Goal: Transaction & Acquisition: Register for event/course

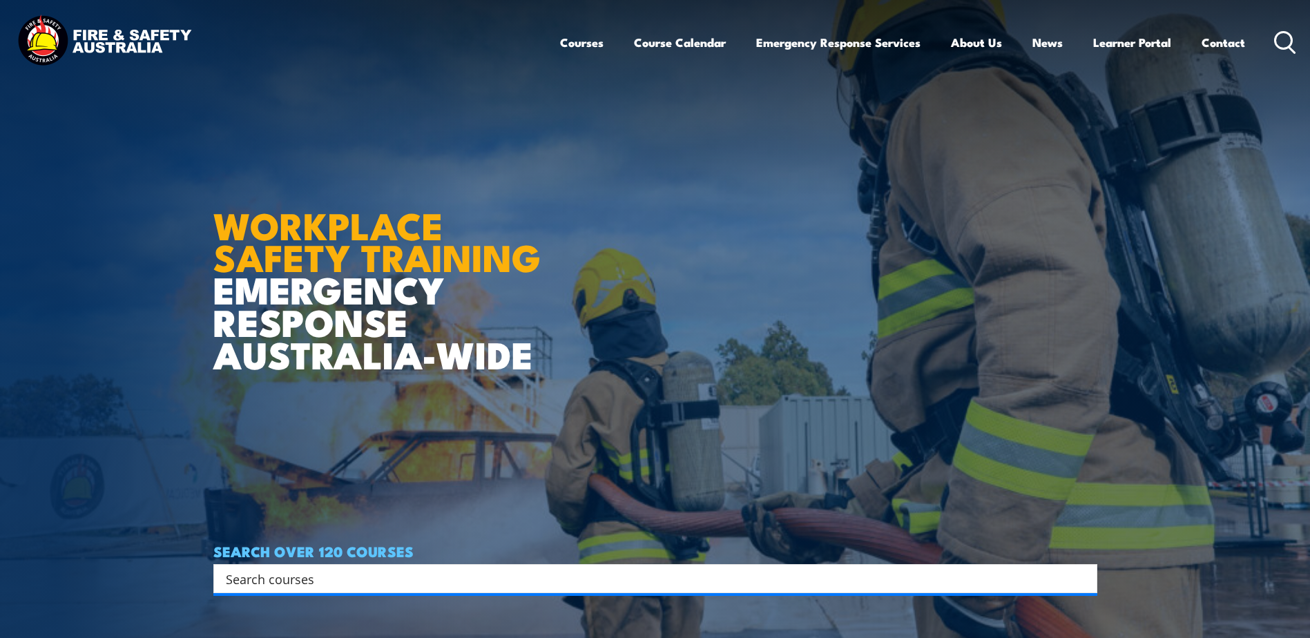
click at [1280, 46] on icon at bounding box center [1285, 42] width 22 height 23
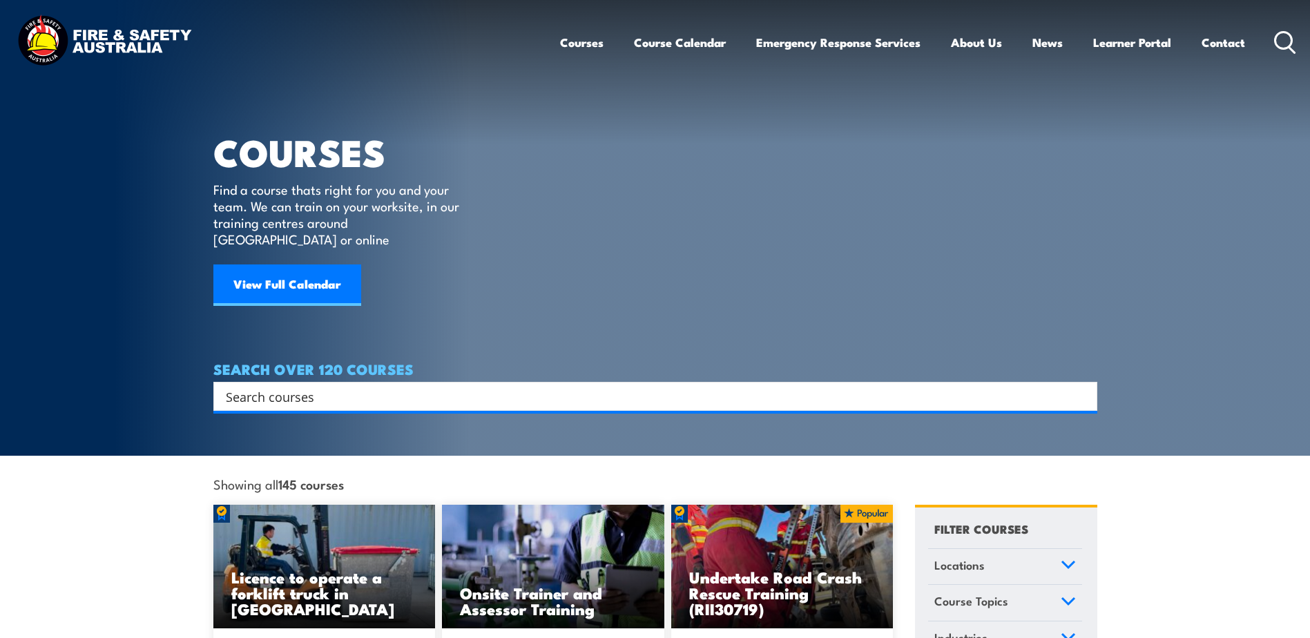
click at [296, 386] on input "Search input" at bounding box center [646, 396] width 841 height 21
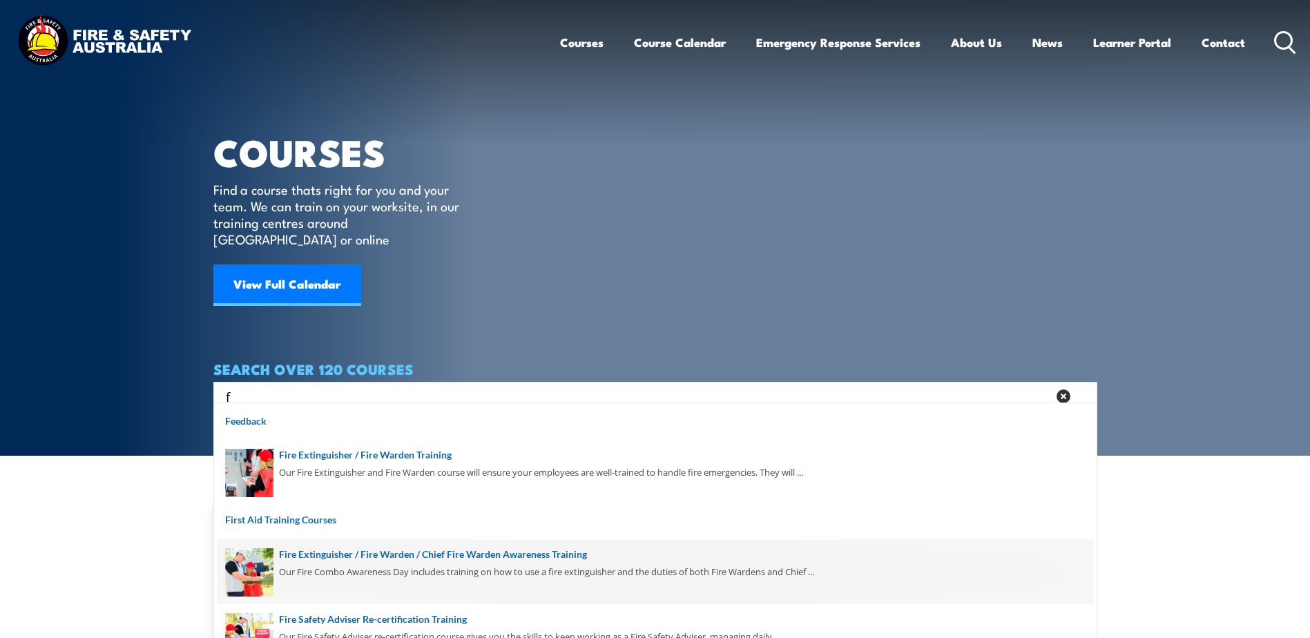
type input "f"
click at [336, 554] on span at bounding box center [656, 571] width 876 height 65
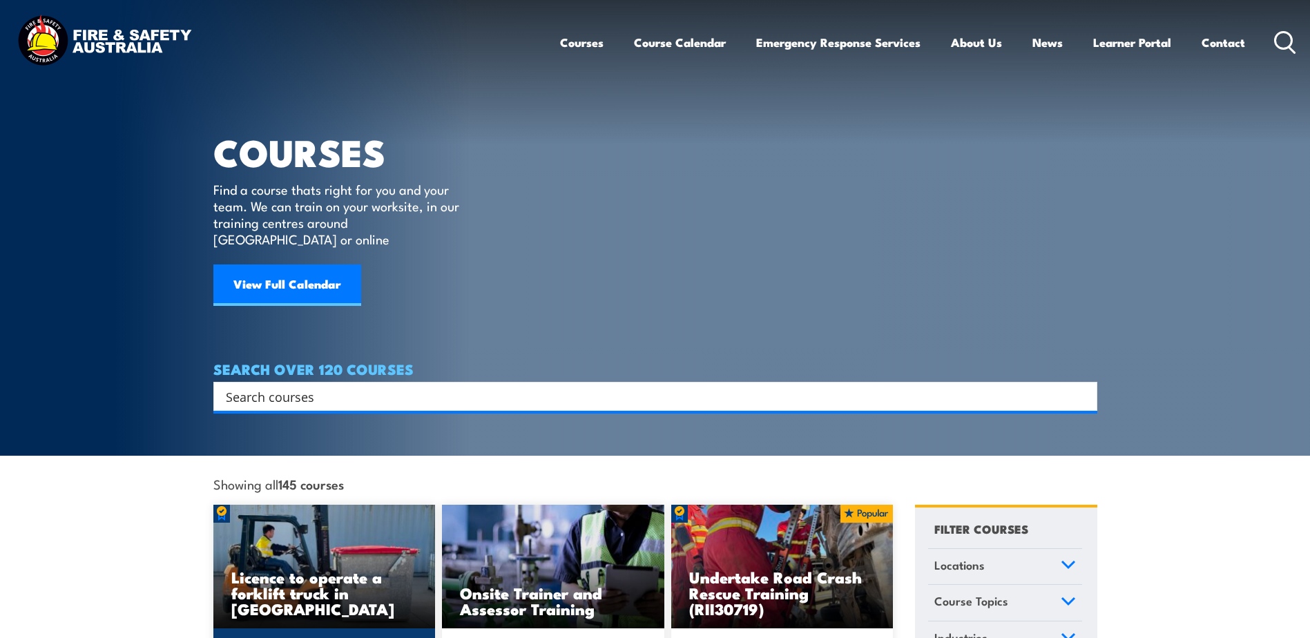
click at [313, 546] on img at bounding box center [324, 567] width 222 height 124
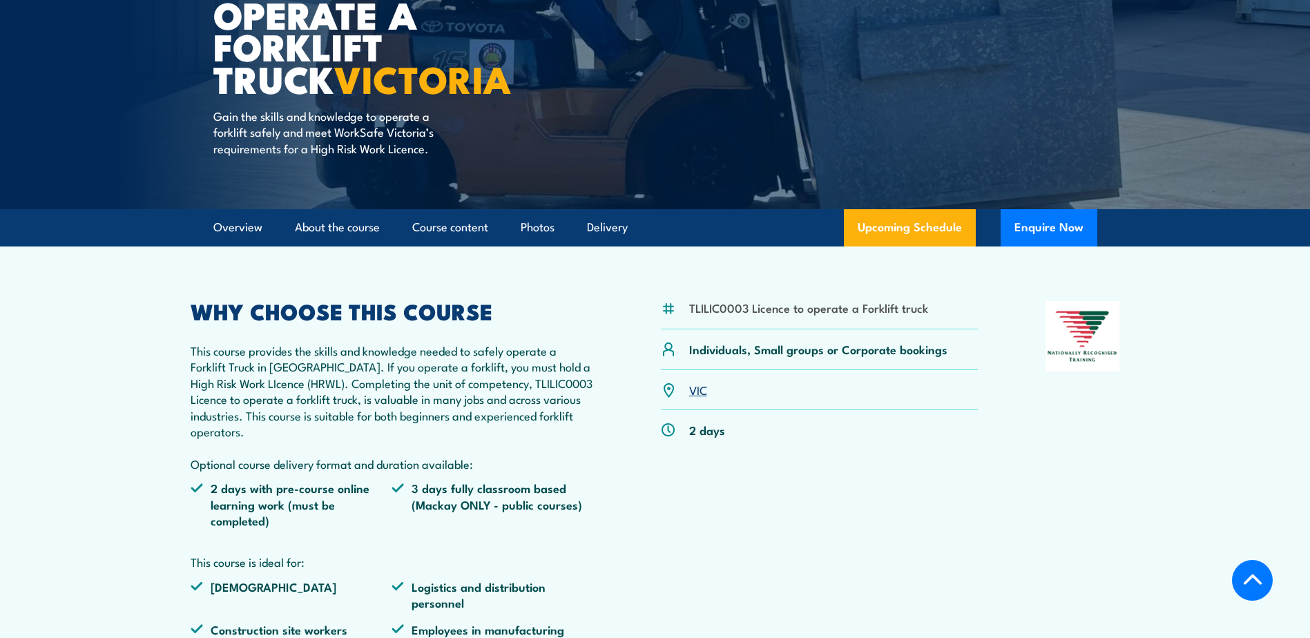
scroll to position [276, 0]
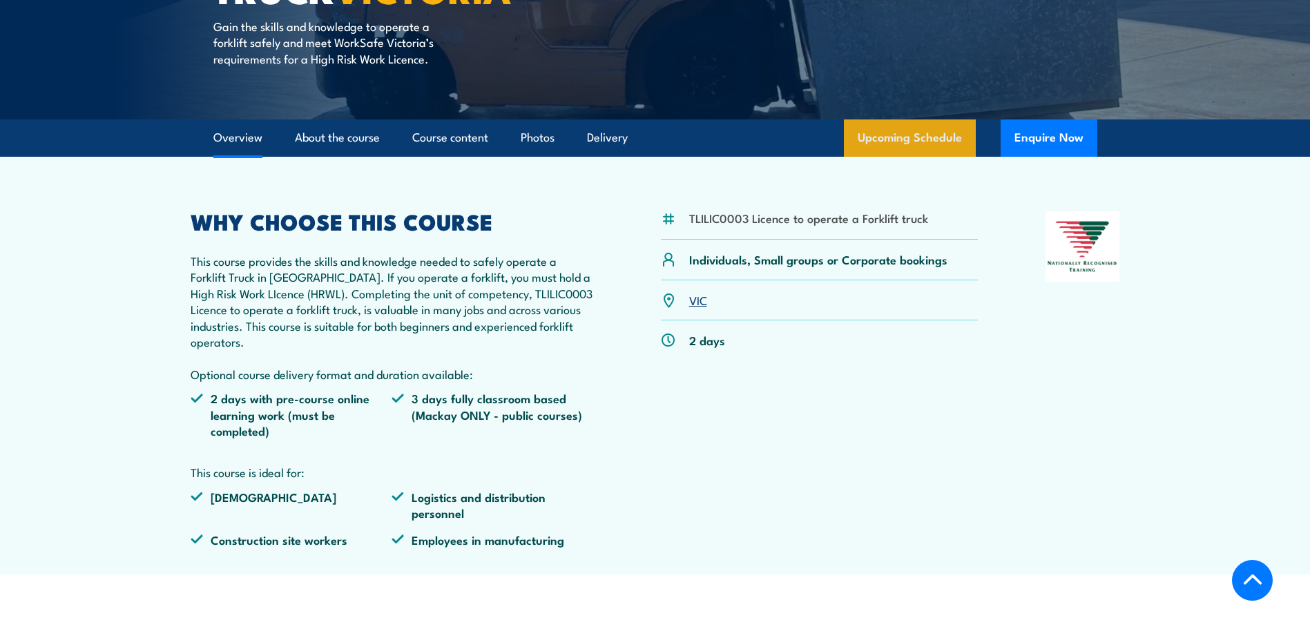
click at [912, 131] on link "Upcoming Schedule" at bounding box center [910, 137] width 132 height 37
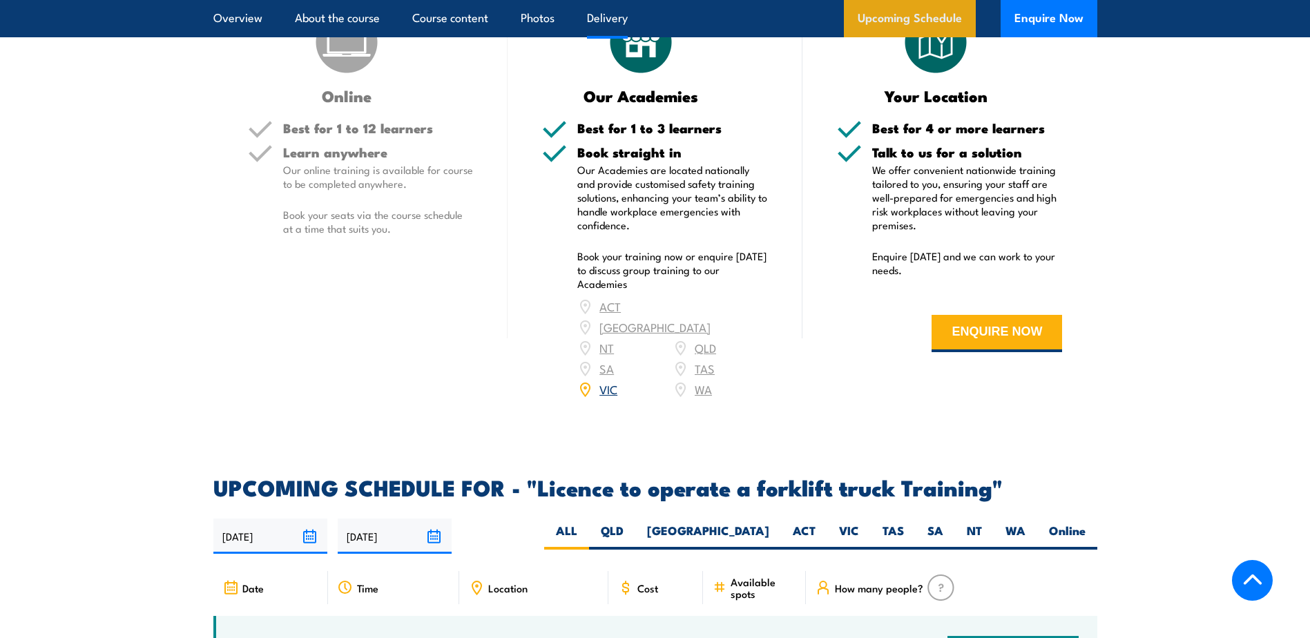
scroll to position [2265, 0]
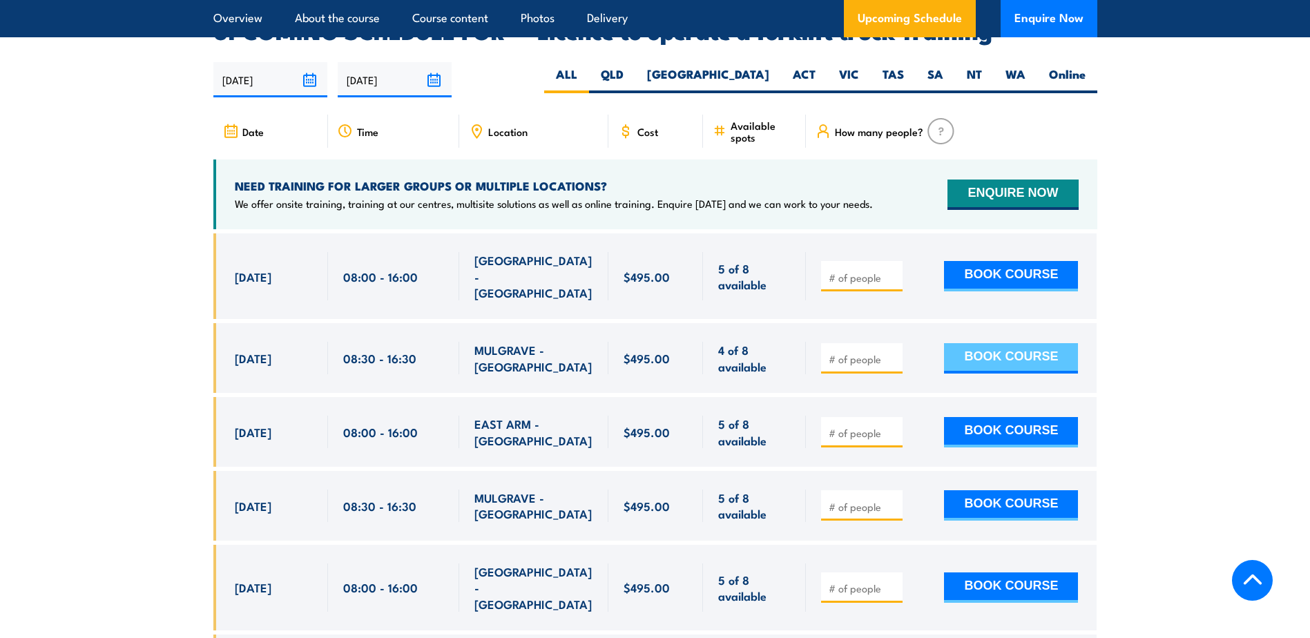
click at [986, 343] on button "BOOK COURSE" at bounding box center [1011, 358] width 134 height 30
type input "1"
click at [972, 343] on button "BOOK COURSE" at bounding box center [1011, 358] width 134 height 30
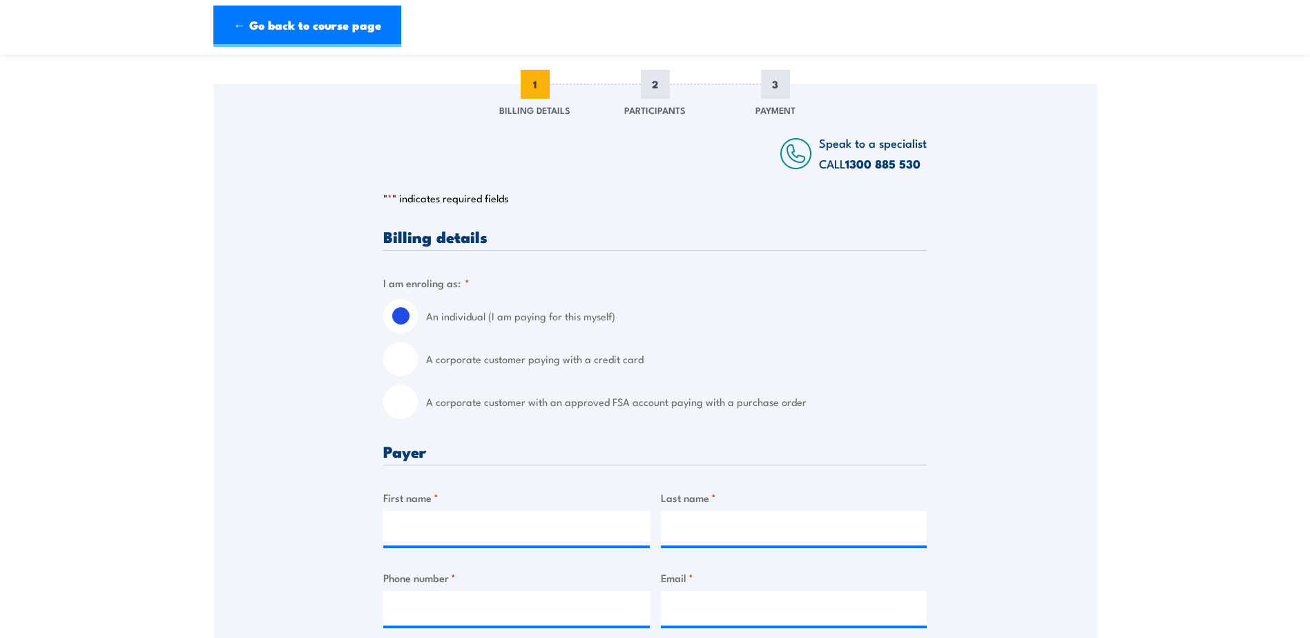
scroll to position [207, 0]
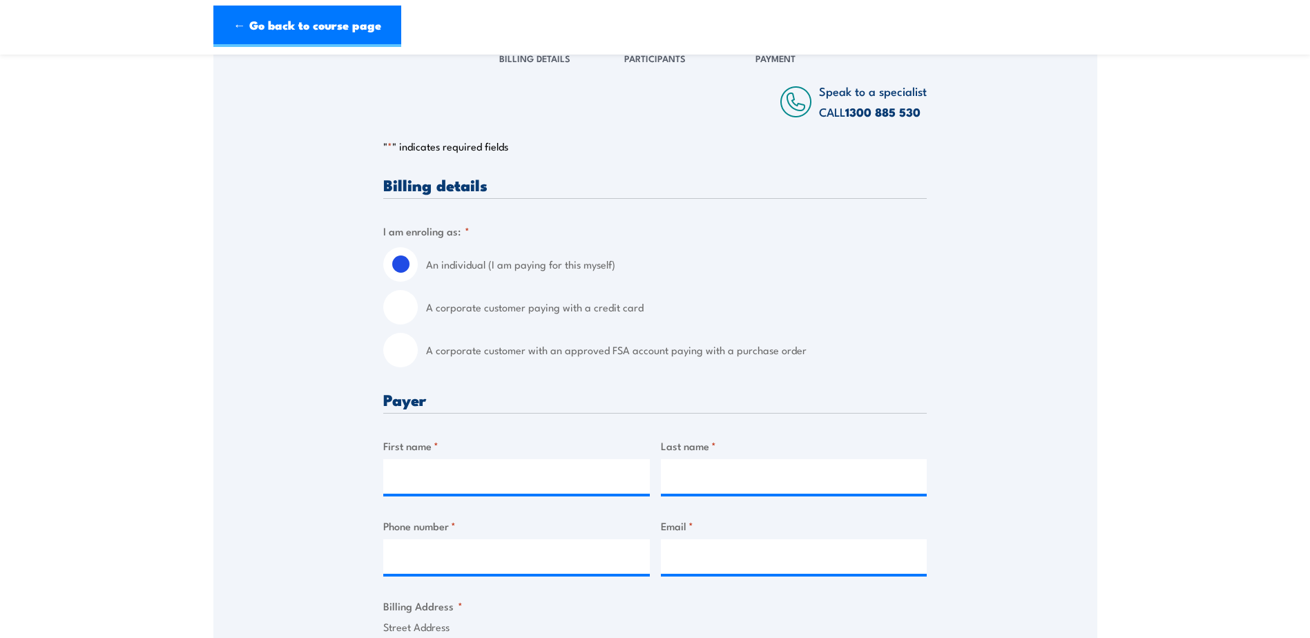
click at [406, 321] on input "A corporate customer paying with a credit card" at bounding box center [400, 307] width 35 height 35
radio input "true"
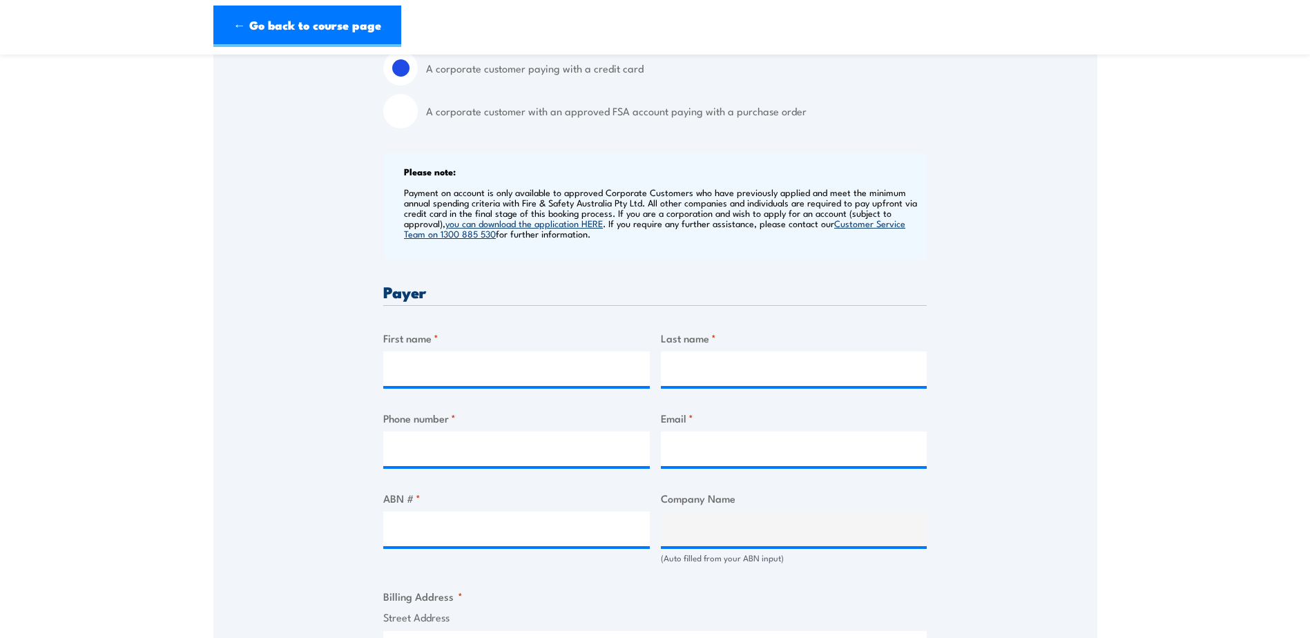
scroll to position [483, 0]
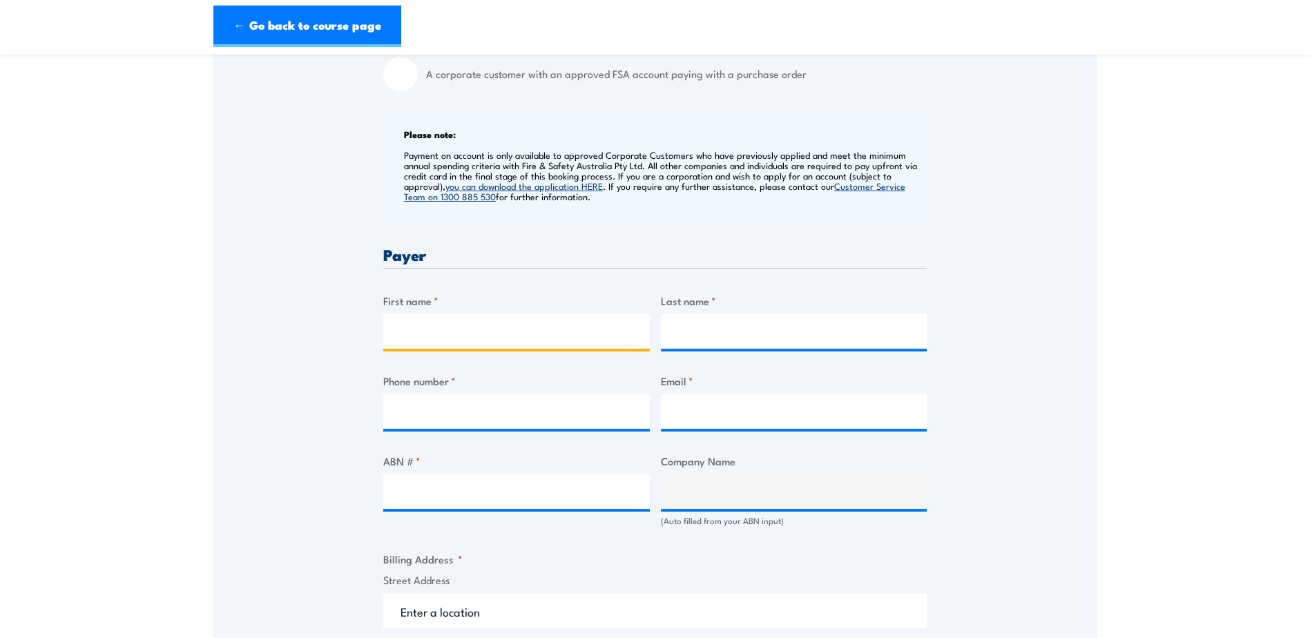
click at [433, 345] on input "First name *" at bounding box center [516, 331] width 267 height 35
type input "Tristan"
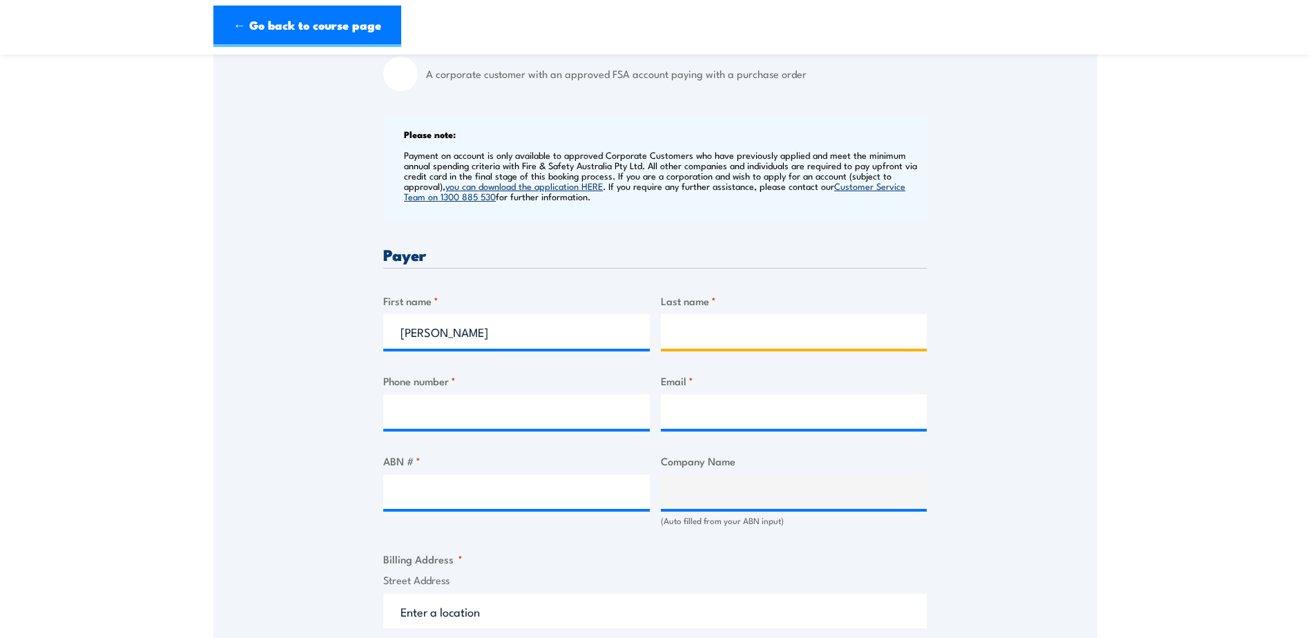
click at [686, 336] on input "Last name *" at bounding box center [794, 331] width 267 height 35
type input "Sharpe"
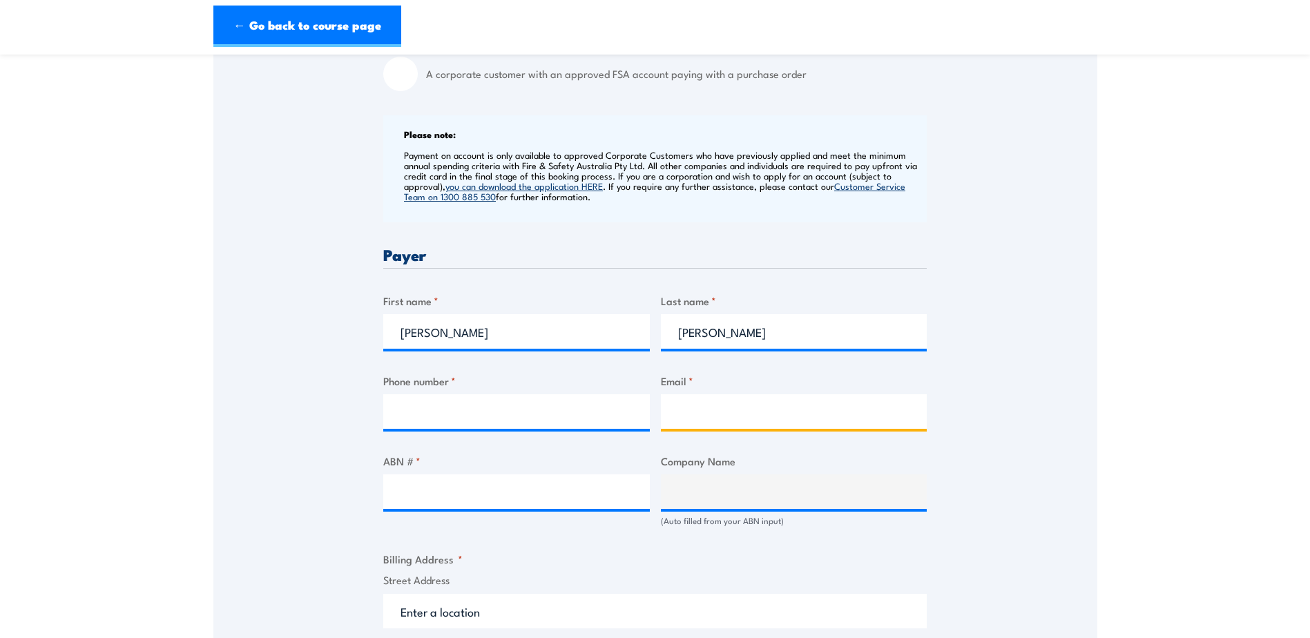
click at [693, 428] on input "Email *" at bounding box center [794, 411] width 267 height 35
click at [684, 421] on input "Tristan.sharpe@api.net.ai" at bounding box center [794, 411] width 267 height 35
type input "tristan.sharpe@api.net.ai"
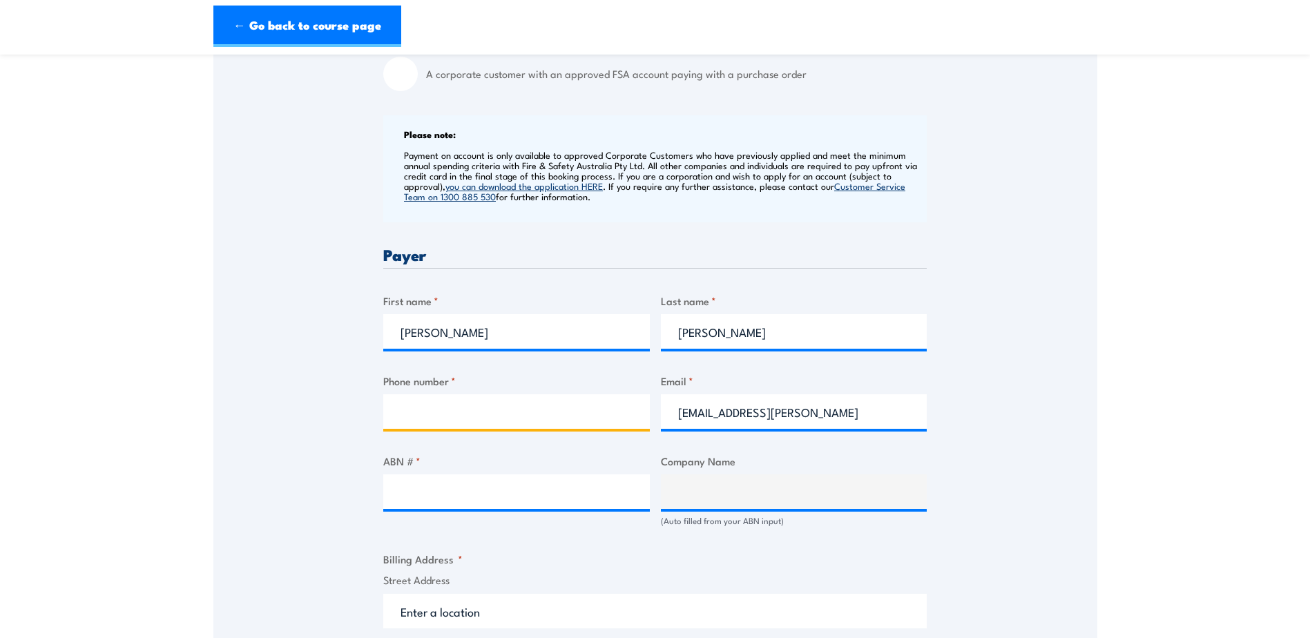
click at [459, 422] on input "Phone number *" at bounding box center [516, 411] width 267 height 35
type input "0457058293"
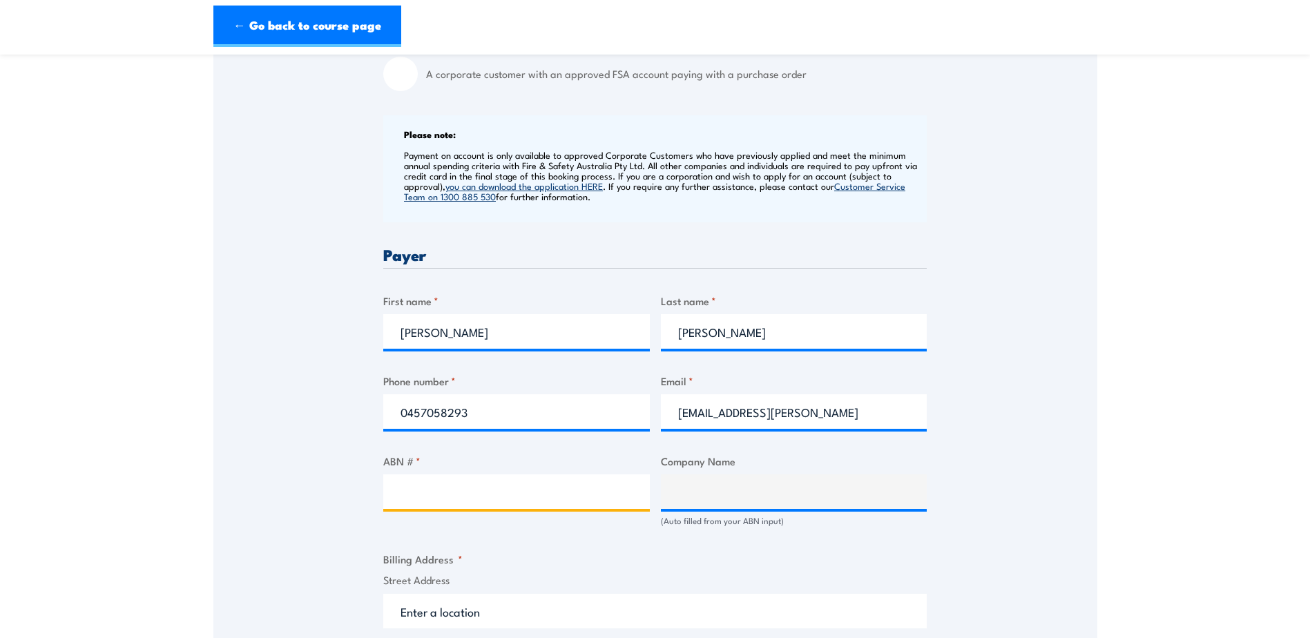
click at [457, 503] on input "ABN # *" at bounding box center [516, 491] width 267 height 35
click at [445, 509] on input "ABN # *" at bounding box center [516, 491] width 267 height 35
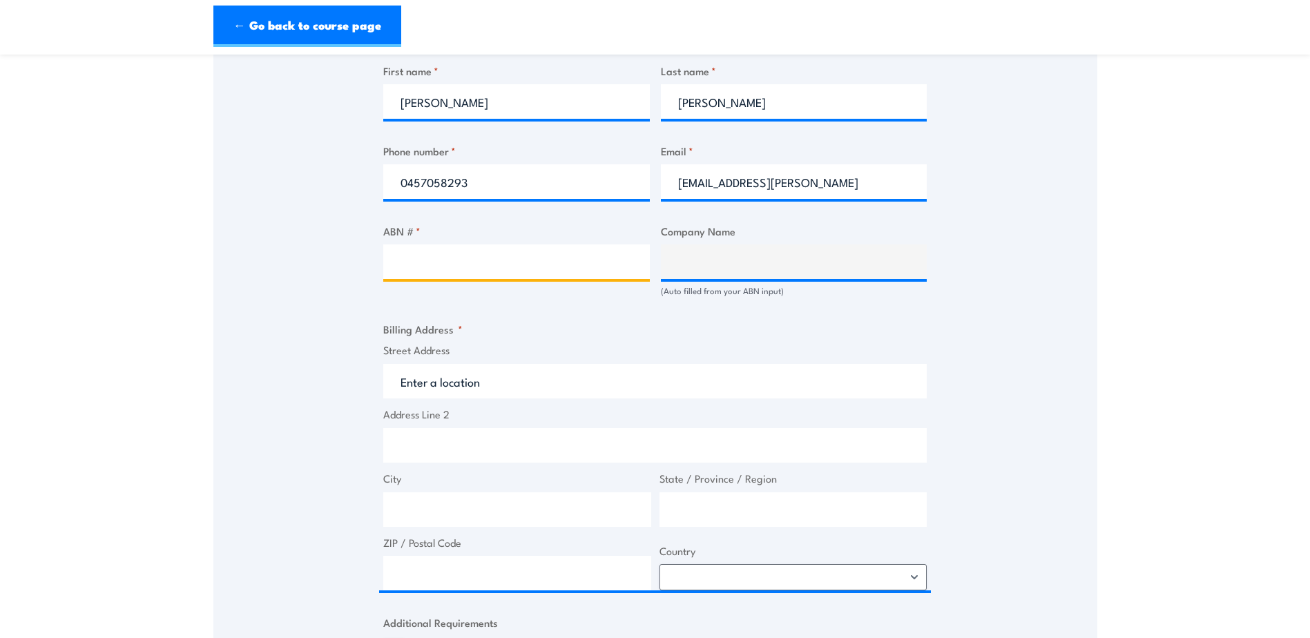
scroll to position [760, 0]
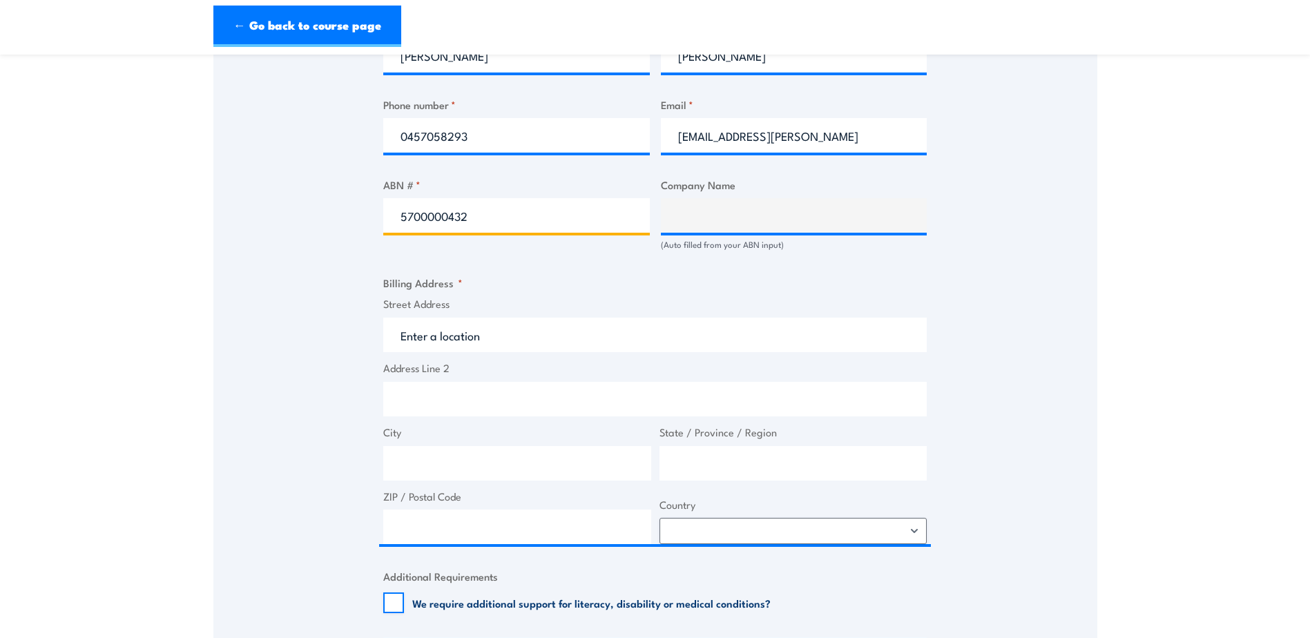
type input "57000004320"
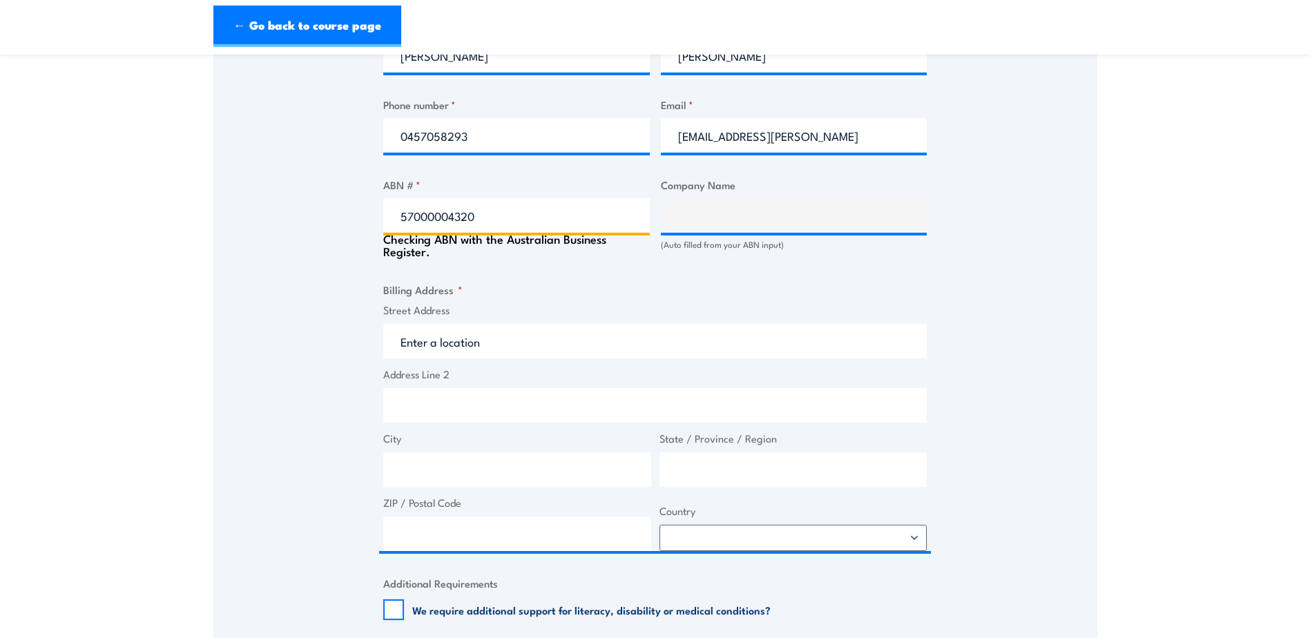
type input "AUSTRALIAN PHARMACEUTICAL INDUSTRIES PTY LTD"
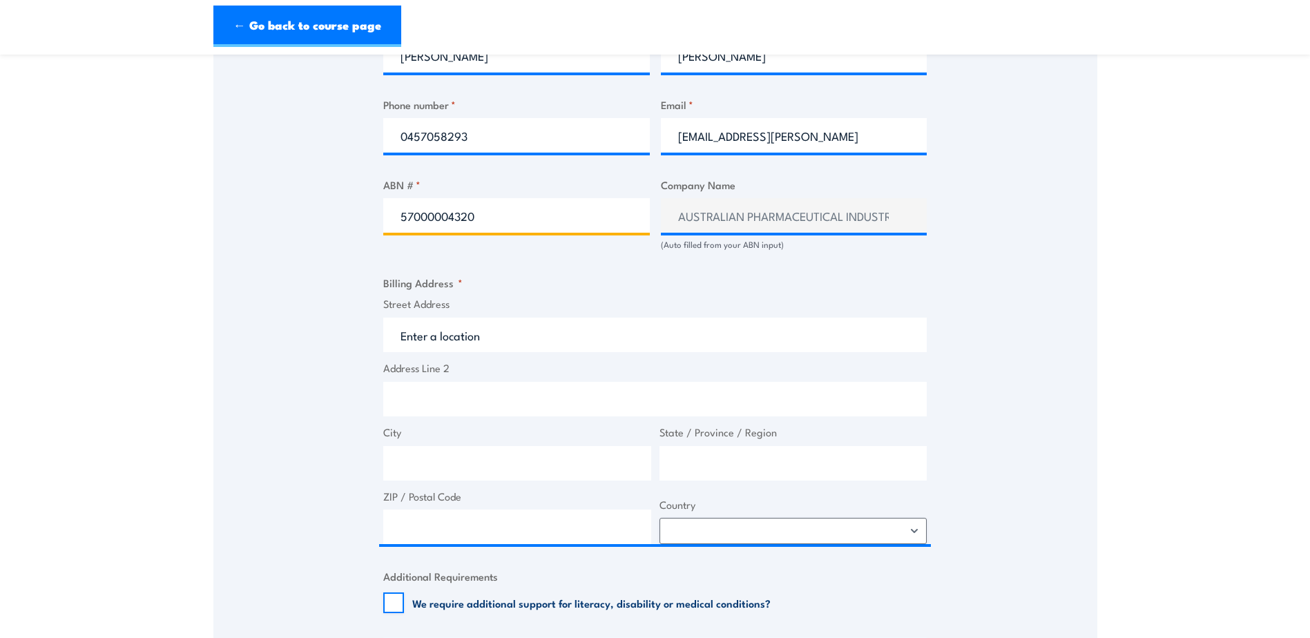
type input "57000004320"
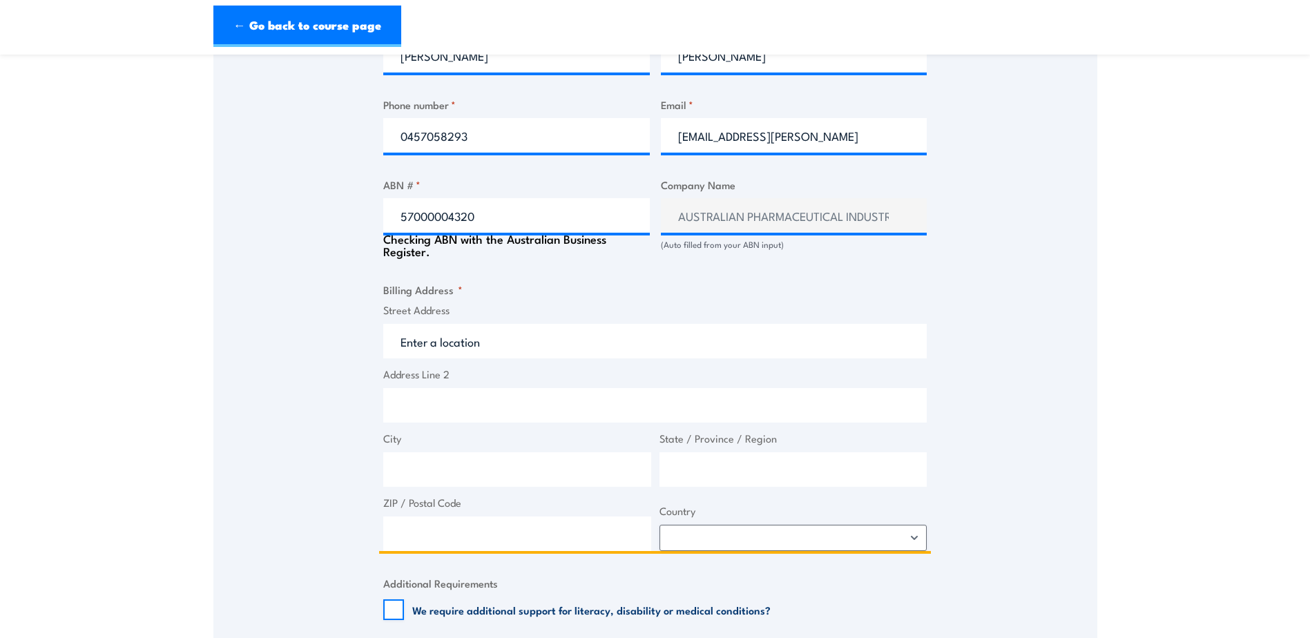
click at [460, 358] on input "Street Address" at bounding box center [655, 341] width 544 height 35
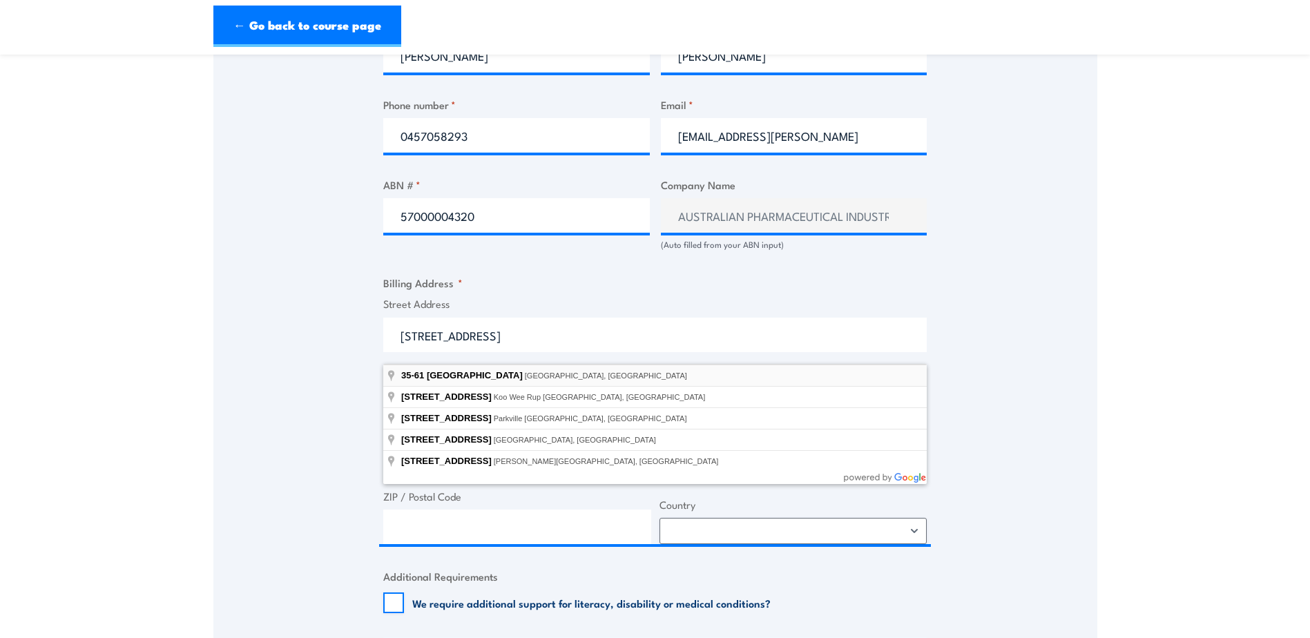
type input "35-61 South Park Drive, Dandenong South VIC, Australia"
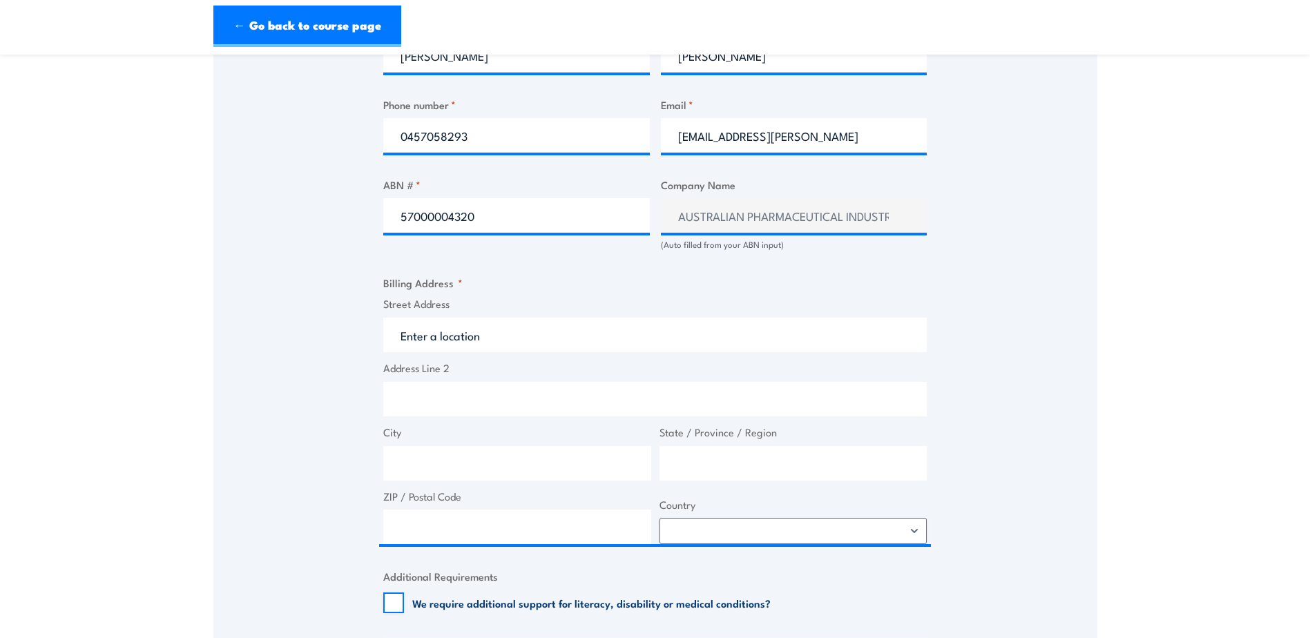
type input "35-61 S Park Dr"
type input "Dandenong South"
type input "Victoria"
type input "3175"
select select "Australia"
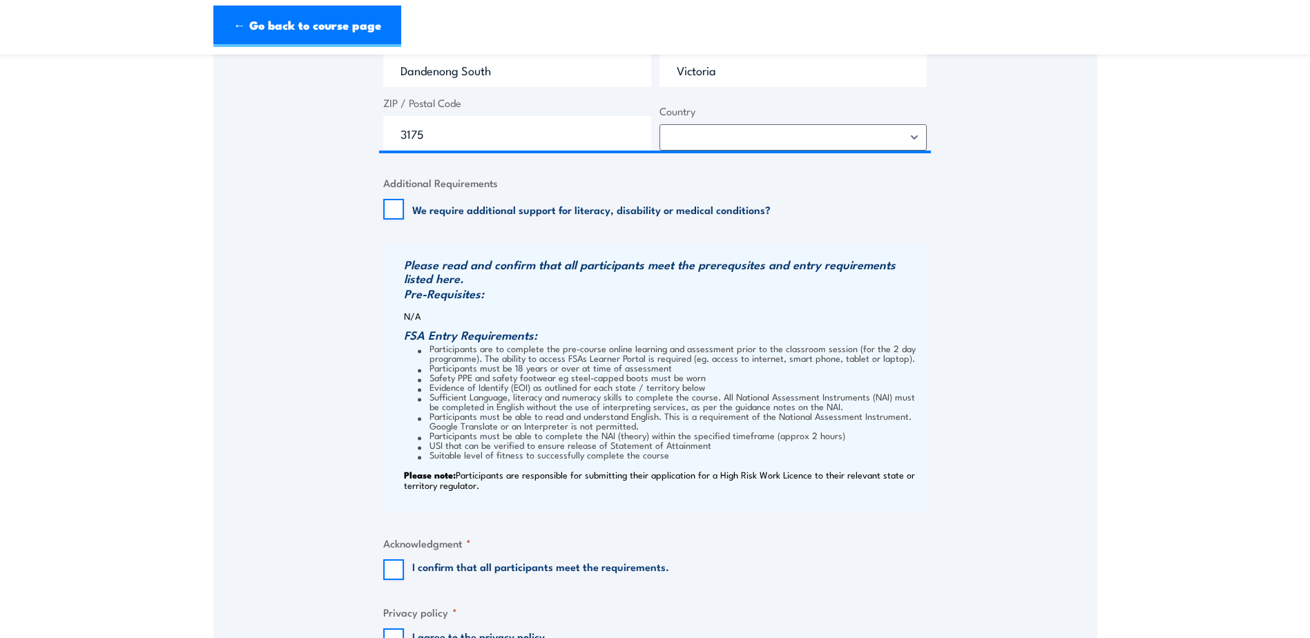
scroll to position [1243, 0]
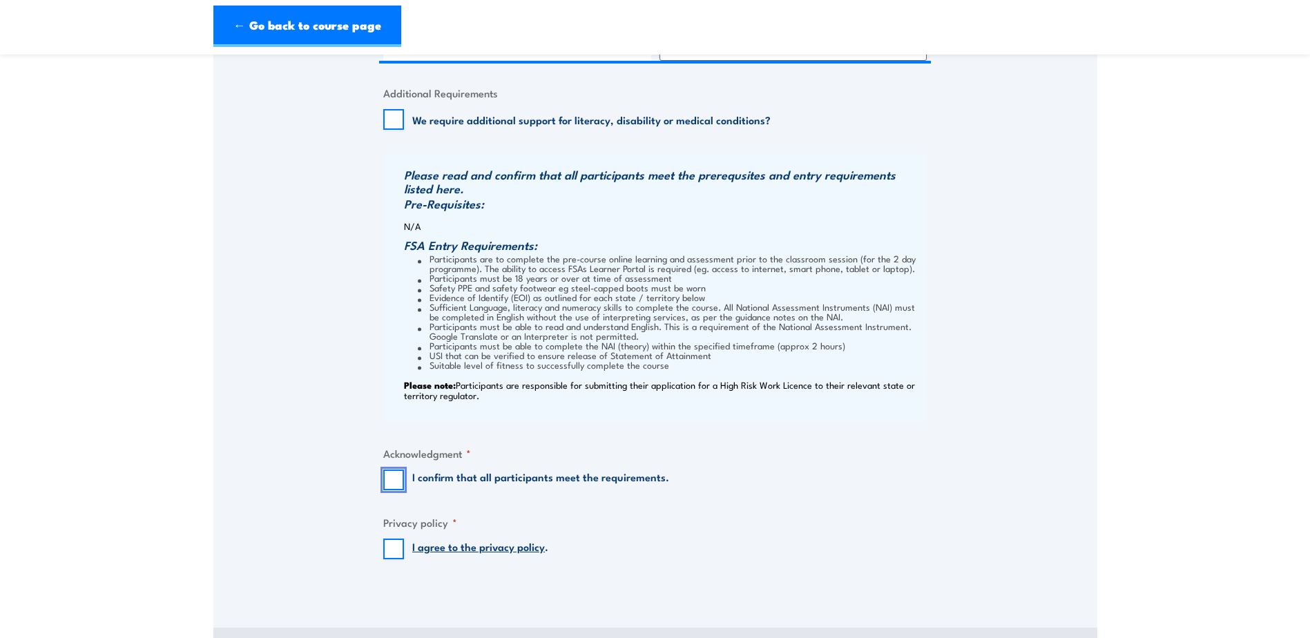
click at [385, 488] on input "I confirm that all participants meet the requirements." at bounding box center [393, 480] width 21 height 21
checkbox input "true"
click at [396, 555] on input "I agree to the privacy policy ." at bounding box center [393, 549] width 21 height 21
checkbox input "true"
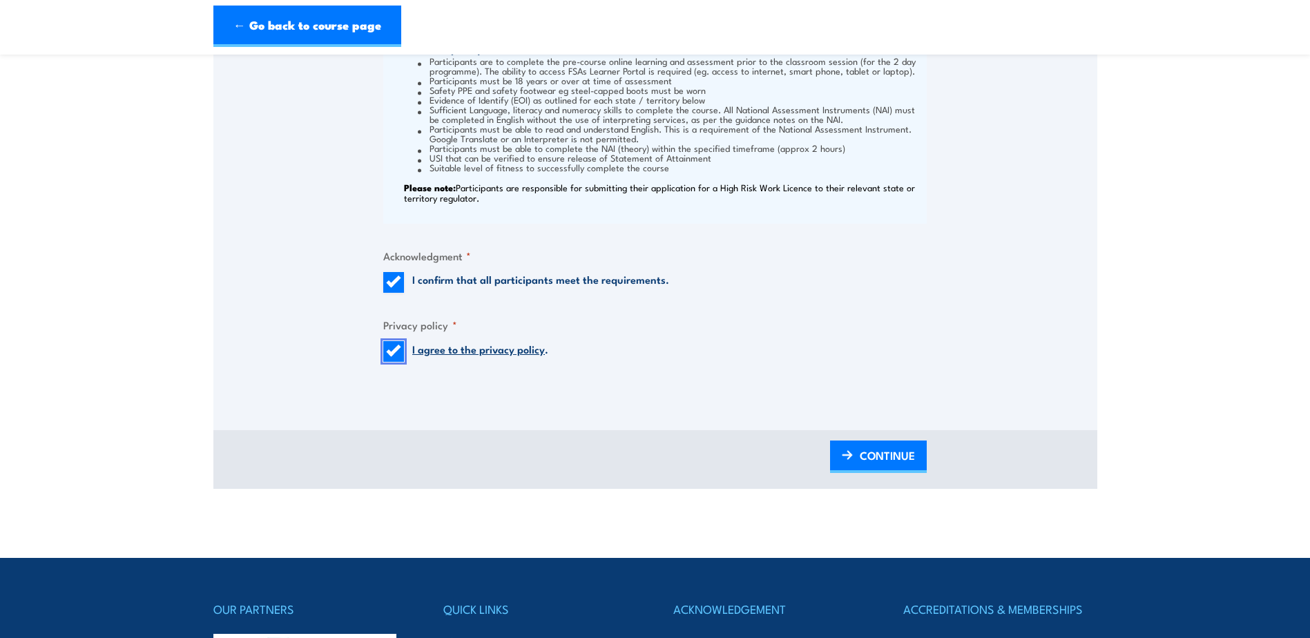
scroll to position [1519, 0]
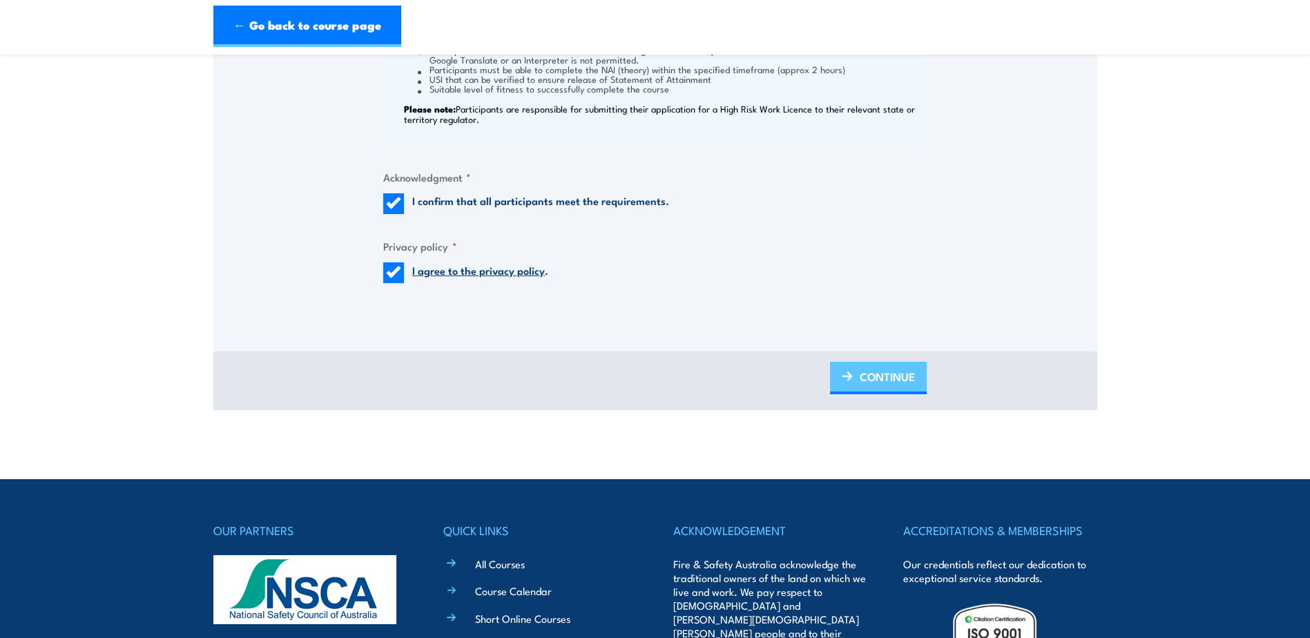
click at [885, 394] on span "CONTINUE" at bounding box center [887, 376] width 55 height 37
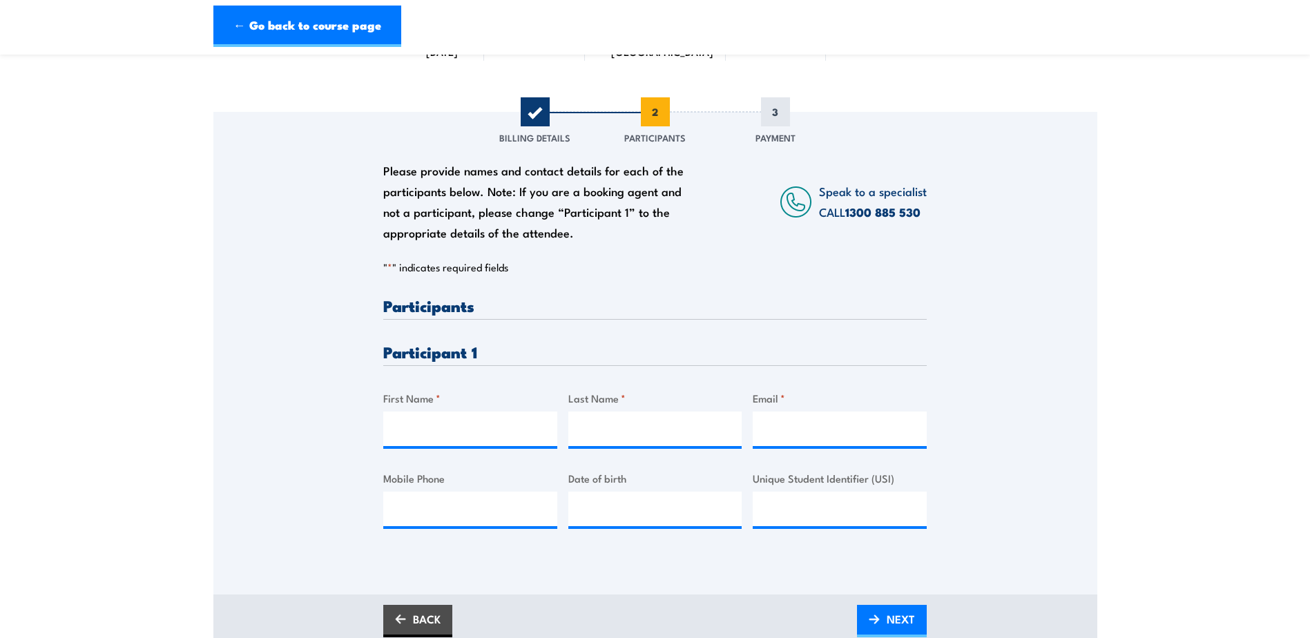
scroll to position [207, 0]
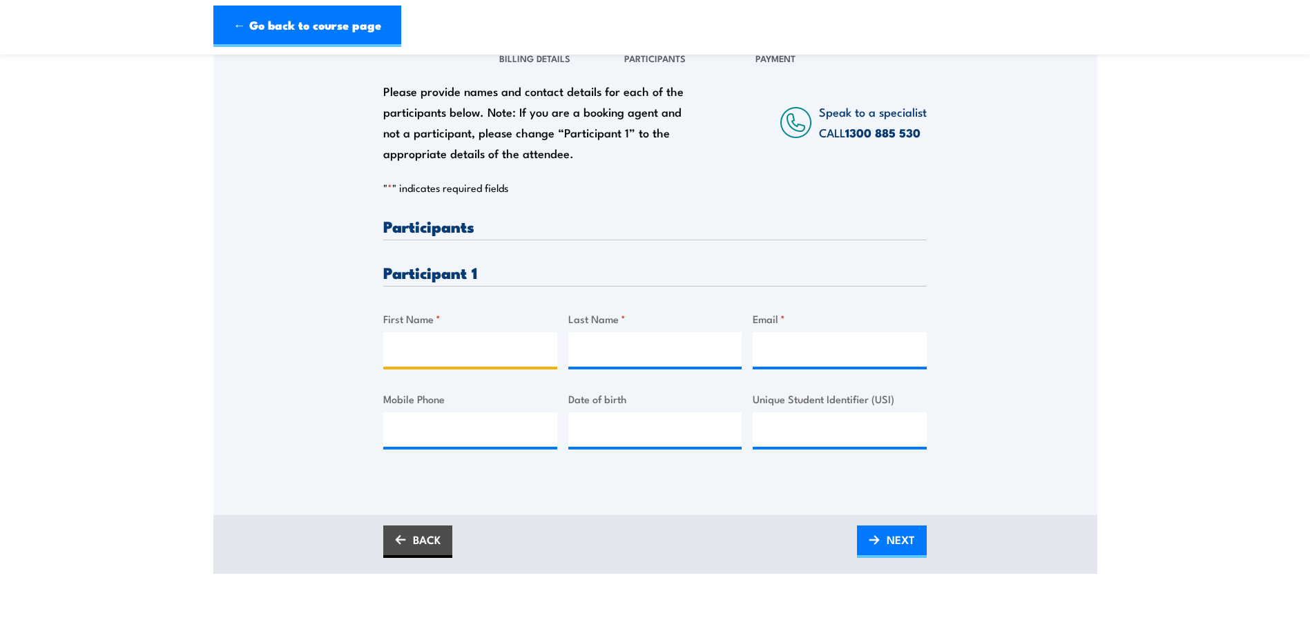
click at [451, 361] on input "First Name *" at bounding box center [470, 349] width 174 height 35
type input "v"
type input "Vaheek"
click at [597, 361] on input "Last Name *" at bounding box center [655, 349] width 174 height 35
type input "r"
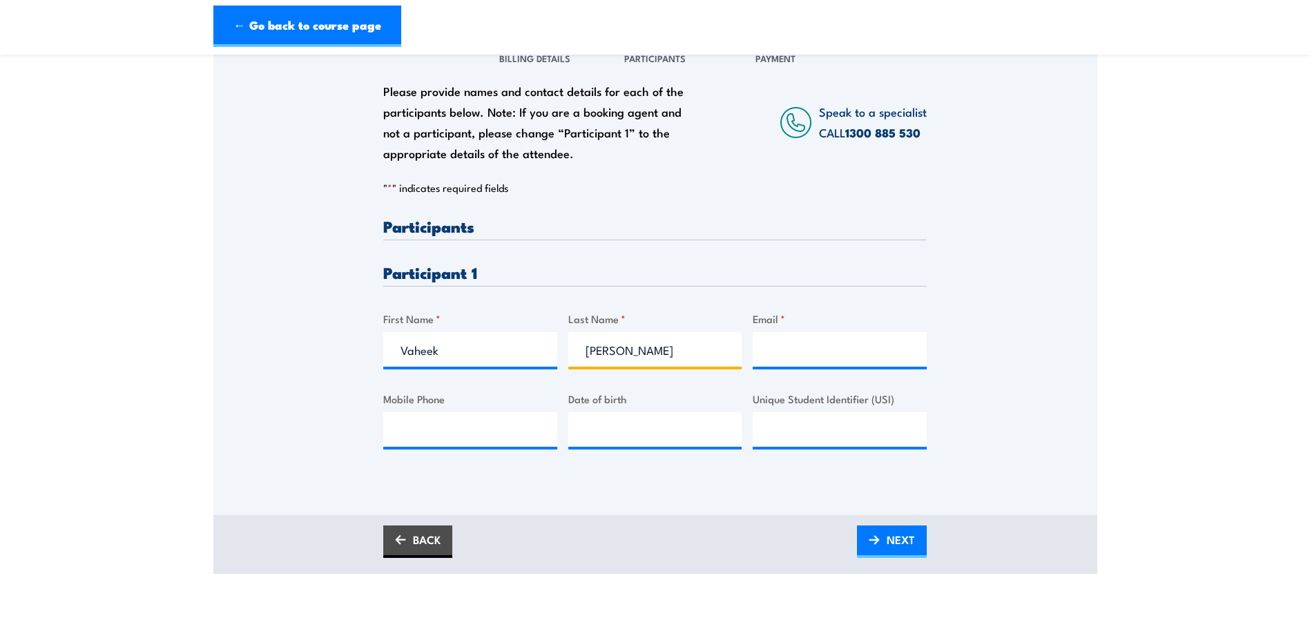
type input "Sarkisyan"
click at [781, 359] on input "Email *" at bounding box center [840, 349] width 174 height 35
type input "vaheek.sarkisyan@api.net.au"
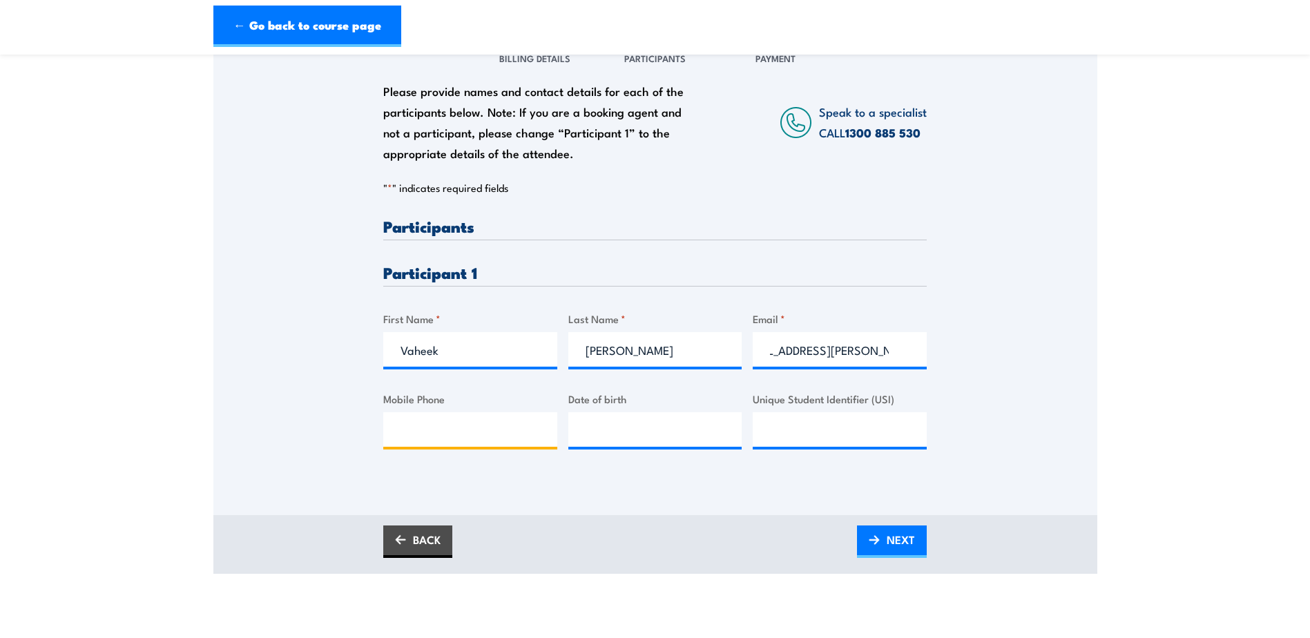
scroll to position [0, 0]
click at [488, 447] on input "Mobile Phone" at bounding box center [470, 429] width 174 height 35
type input "0472865105"
type input "__/__/____"
click at [635, 447] on input "__/__/____" at bounding box center [655, 429] width 174 height 35
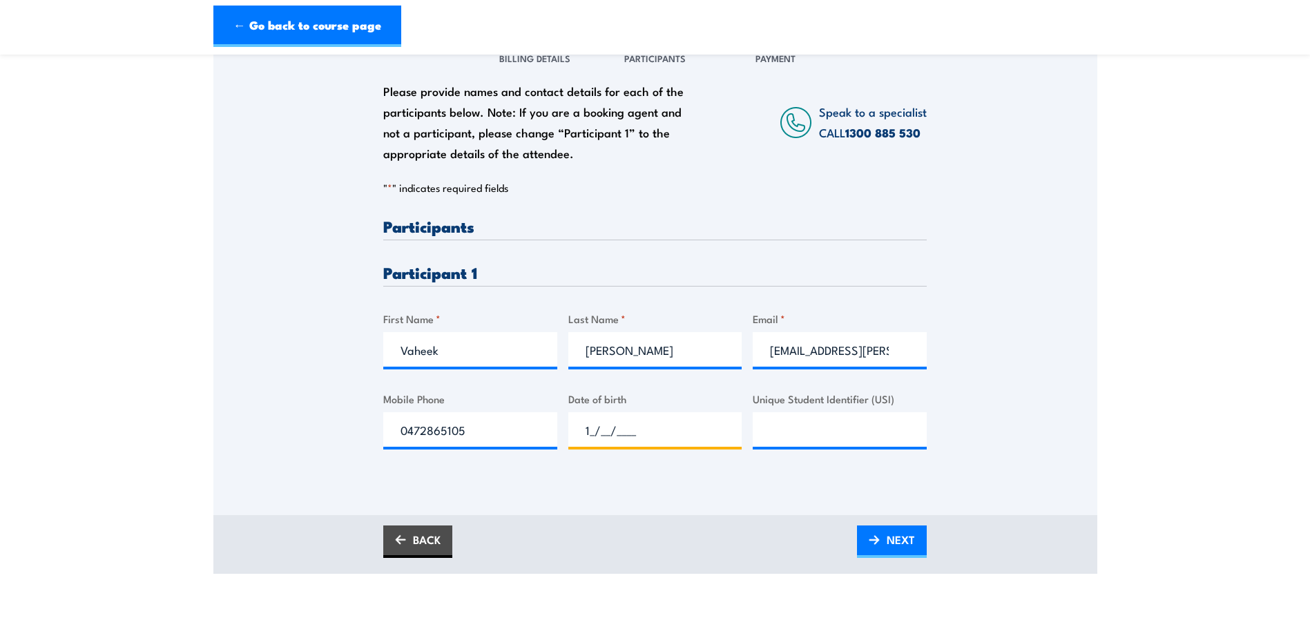
type input "13/__/____"
click at [795, 445] on input "11" at bounding box center [840, 429] width 174 height 35
type input "1"
click at [644, 438] on input "__/__/____" at bounding box center [655, 429] width 174 height 35
type input "13/11/1986"
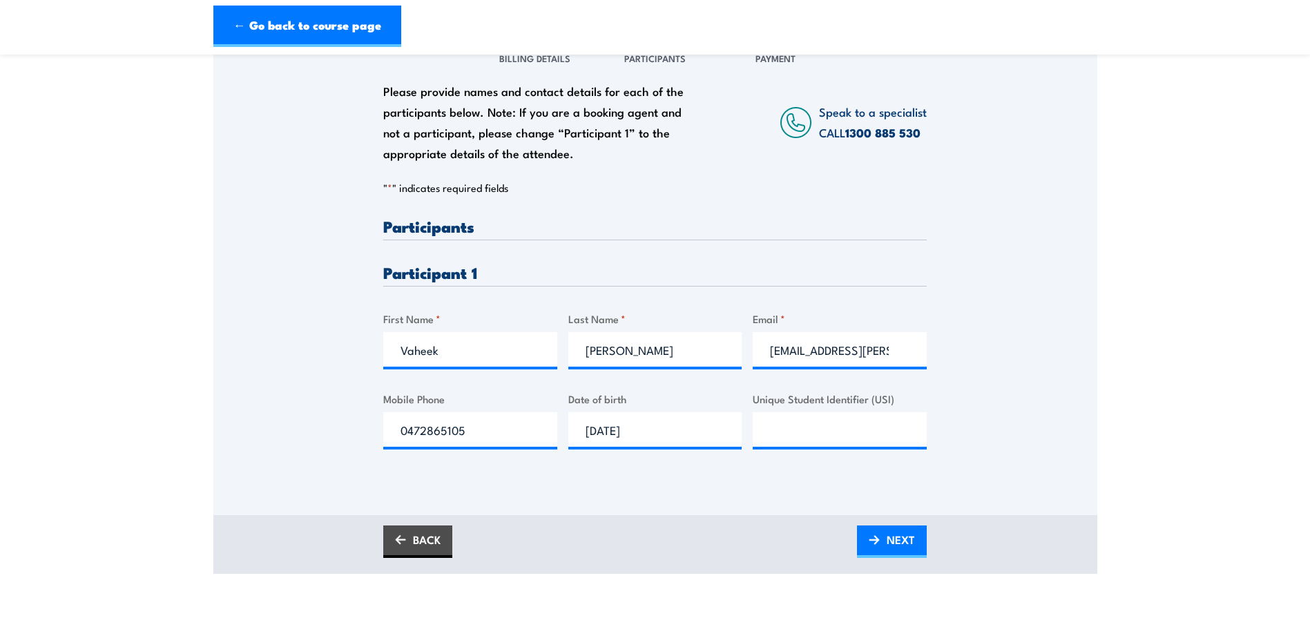
click at [651, 477] on div "Please provide names and contact details for each of the participants below. No…" at bounding box center [655, 347] width 544 height 258
click at [891, 550] on span "NEXT" at bounding box center [901, 539] width 28 height 37
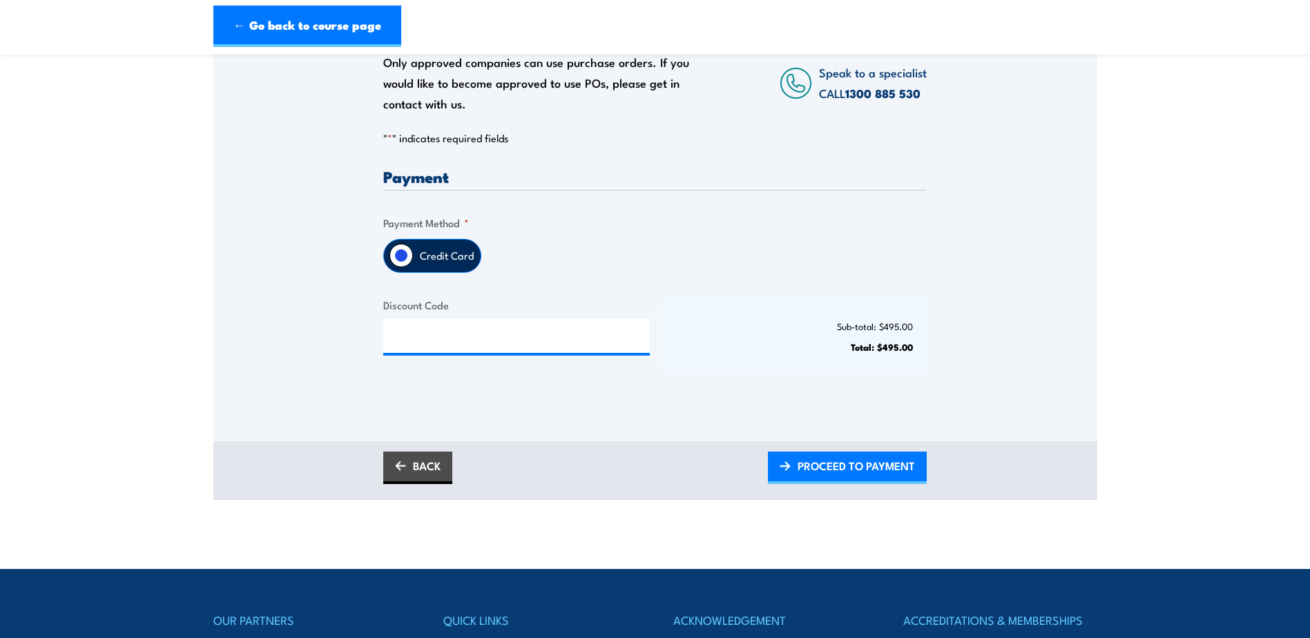
scroll to position [276, 0]
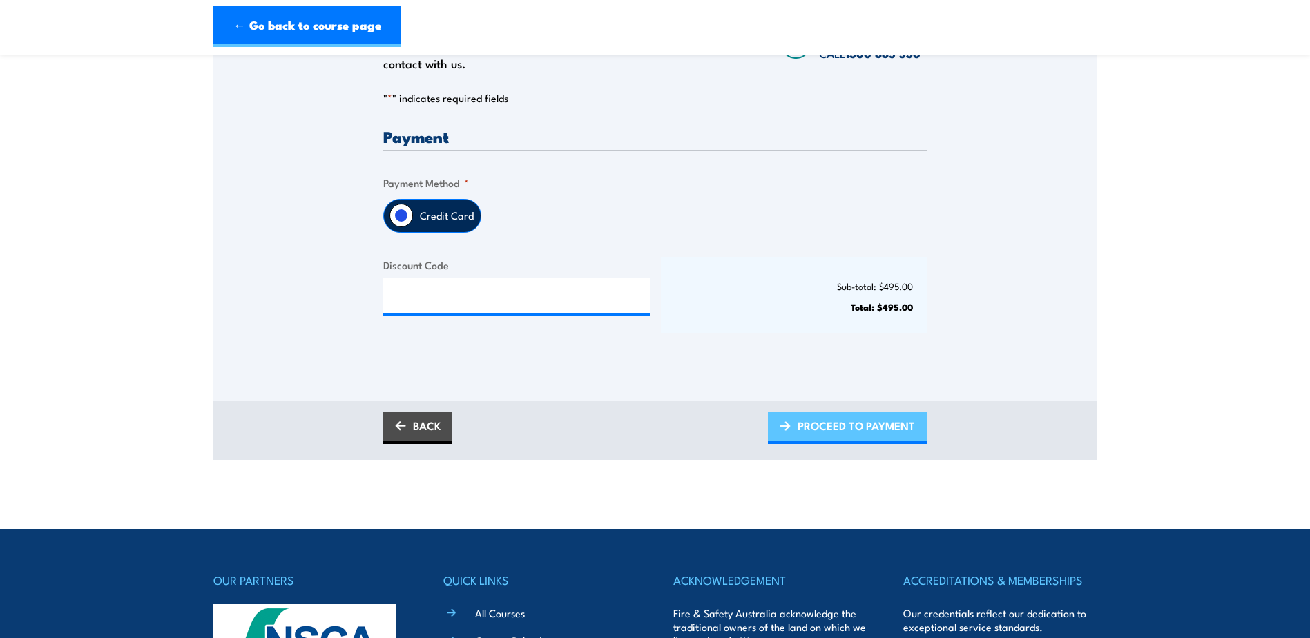
click at [871, 433] on span "PROCEED TO PAYMENT" at bounding box center [856, 425] width 117 height 37
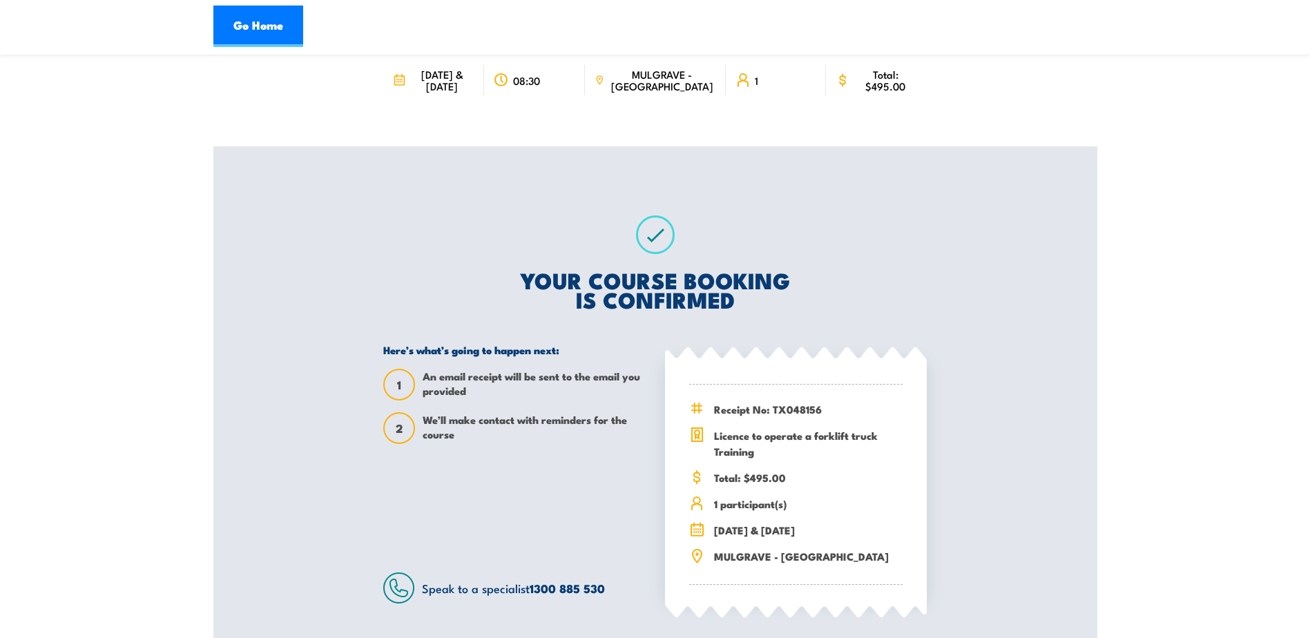
scroll to position [69, 0]
